Goal: Complete application form: Complete application form

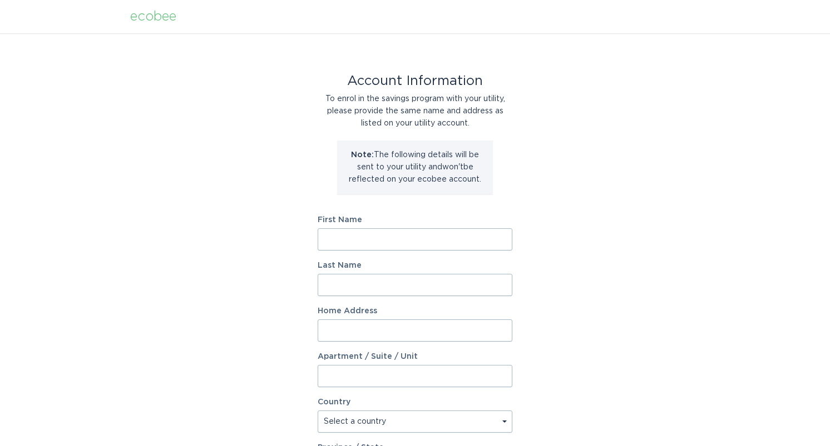
click at [421, 235] on input "First Name" at bounding box center [414, 240] width 195 height 22
type input "Grace"
type input "[PERSON_NAME]"
type input "[STREET_ADDRESS]"
select select "US"
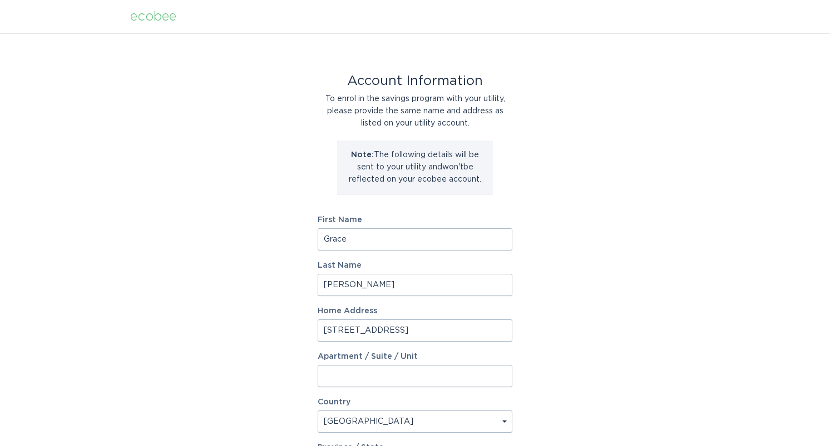
type input "[GEOGRAPHIC_DATA]"
type input "11596"
select select "NY"
drag, startPoint x: 368, startPoint y: 331, endPoint x: 297, endPoint y: 329, distance: 70.6
click at [297, 329] on div "Account Information To enrol in the savings program with your utility, please p…" at bounding box center [415, 340] width 830 height 614
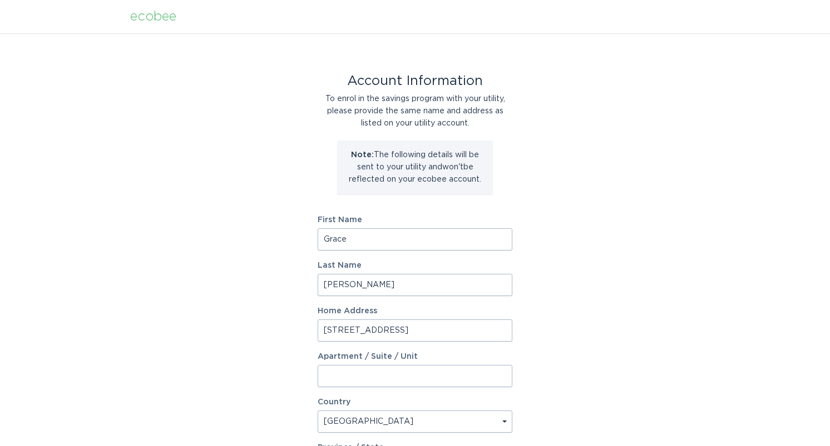
type input "[STREET_ADDRESS]"
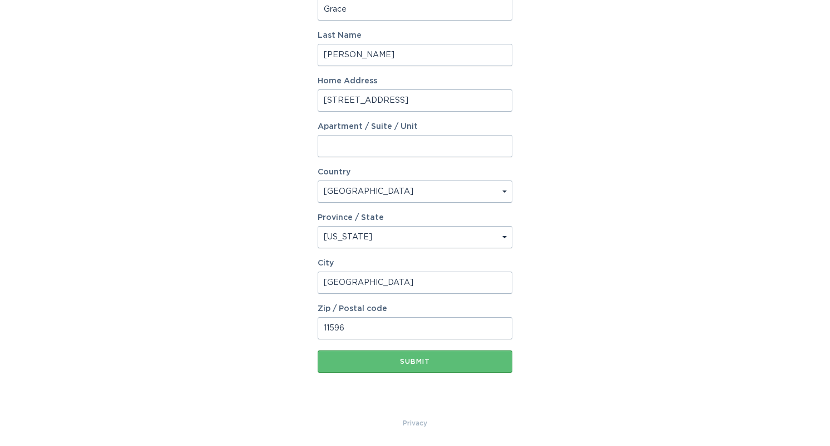
drag, startPoint x: 390, startPoint y: 287, endPoint x: 305, endPoint y: 286, distance: 85.1
click at [305, 286] on div "Account Information To enrol in the savings program with your utility, please p…" at bounding box center [415, 110] width 830 height 614
type input "[GEOGRAPHIC_DATA][US_STATE]"
click at [389, 330] on input "11596" at bounding box center [414, 328] width 195 height 22
type input "11050"
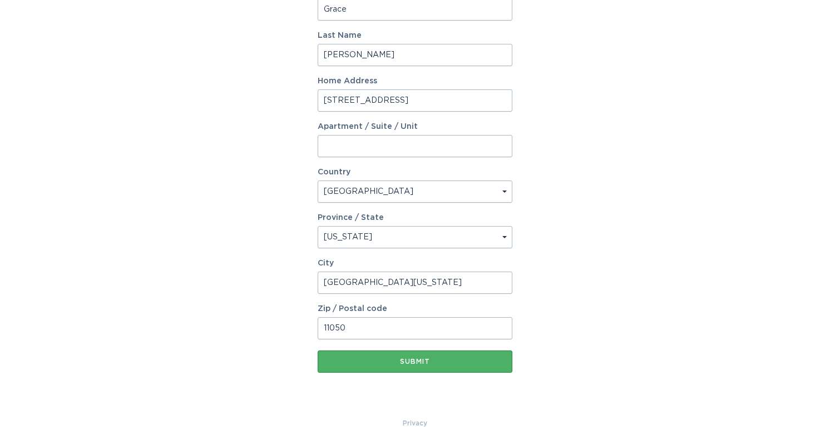
click at [389, 364] on div "Submit" at bounding box center [414, 362] width 183 height 7
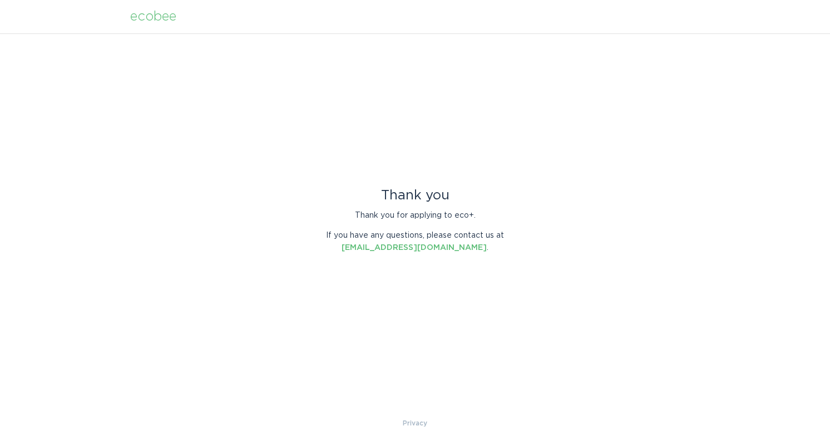
scroll to position [0, 0]
